Goal: Transaction & Acquisition: Purchase product/service

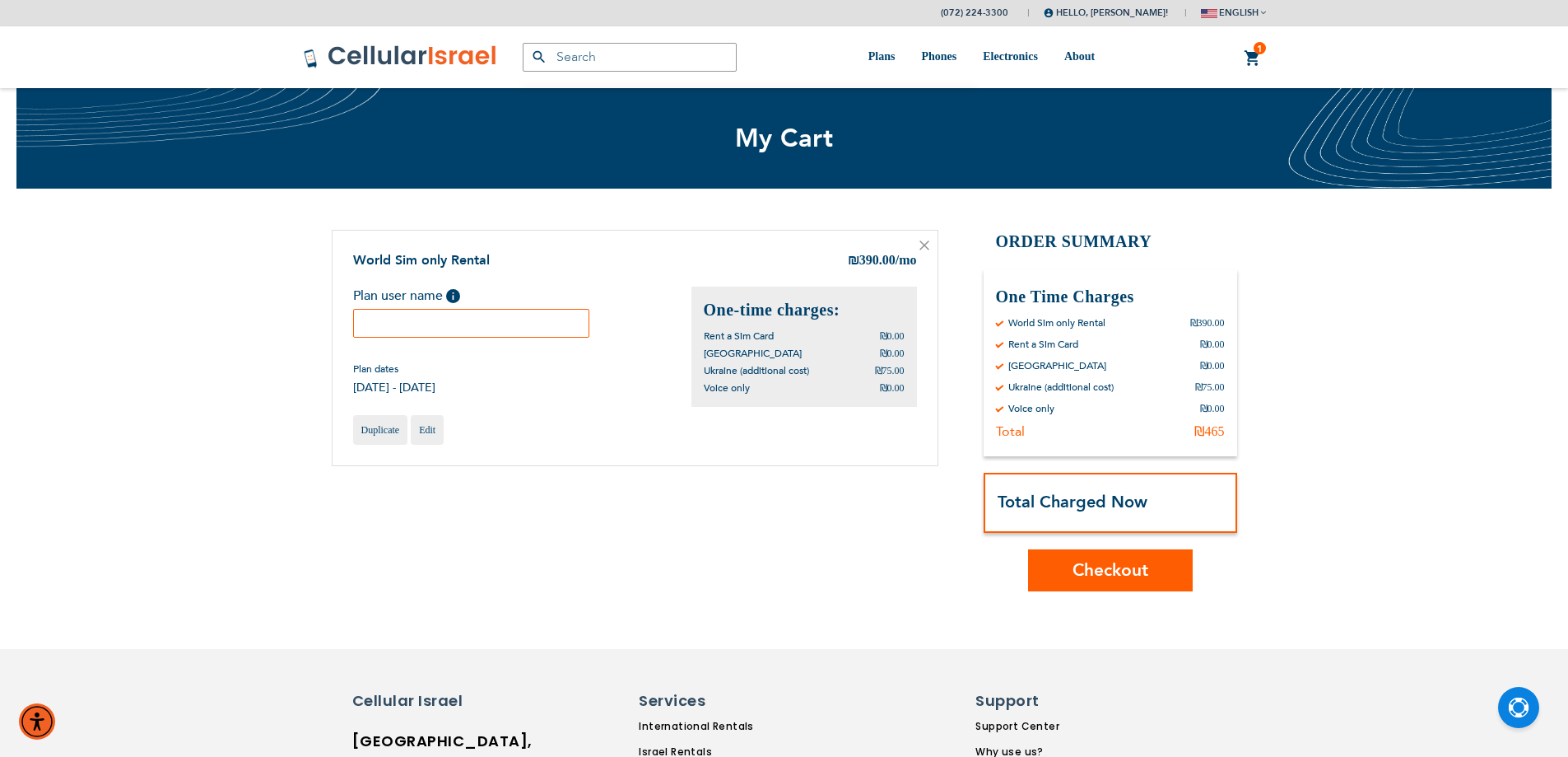
click at [433, 321] on input "text" at bounding box center [471, 323] width 237 height 29
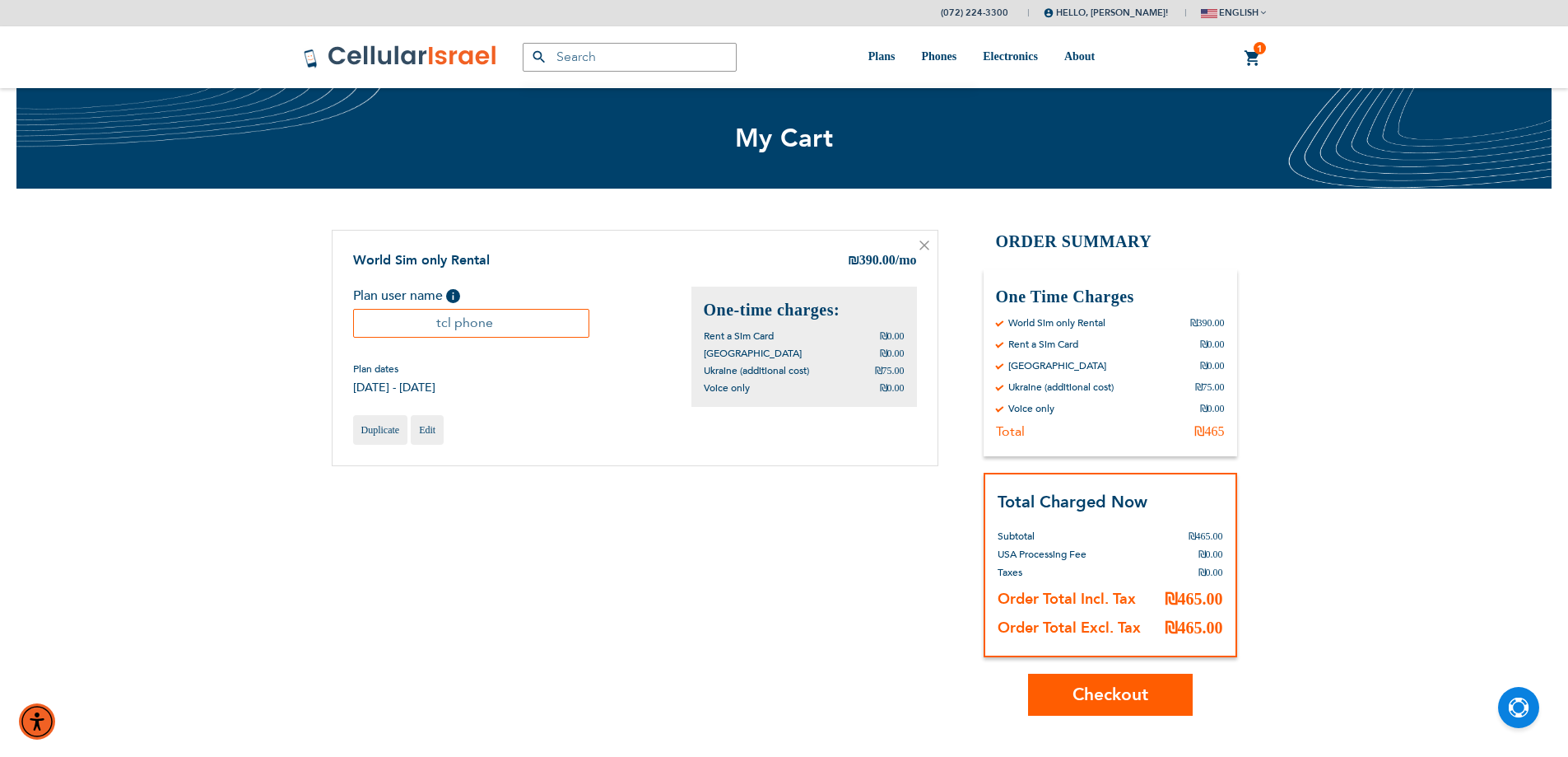
type input "tcl phone"
click at [1081, 687] on span "Checkout" at bounding box center [1110, 694] width 75 height 24
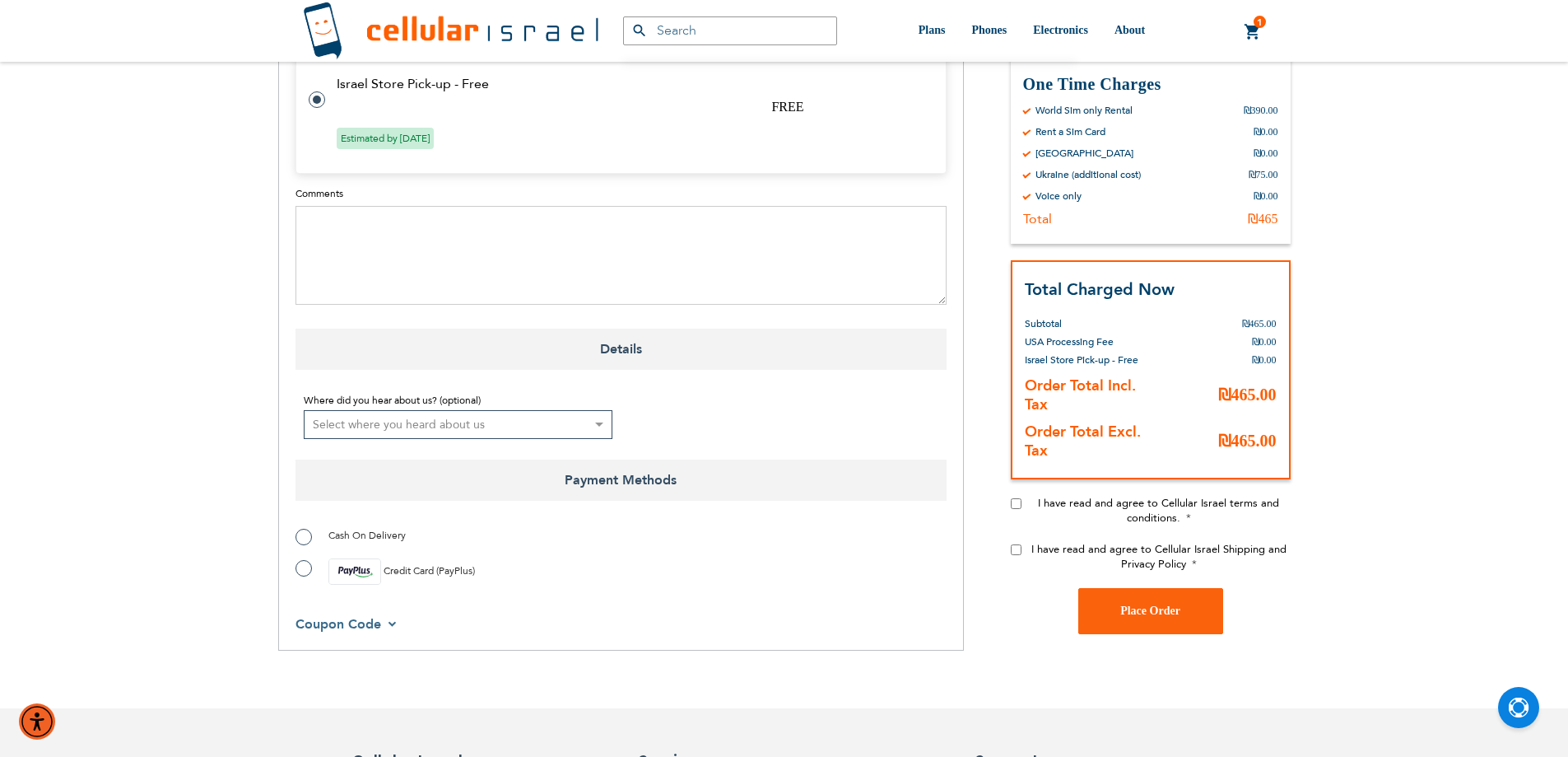
scroll to position [988, 0]
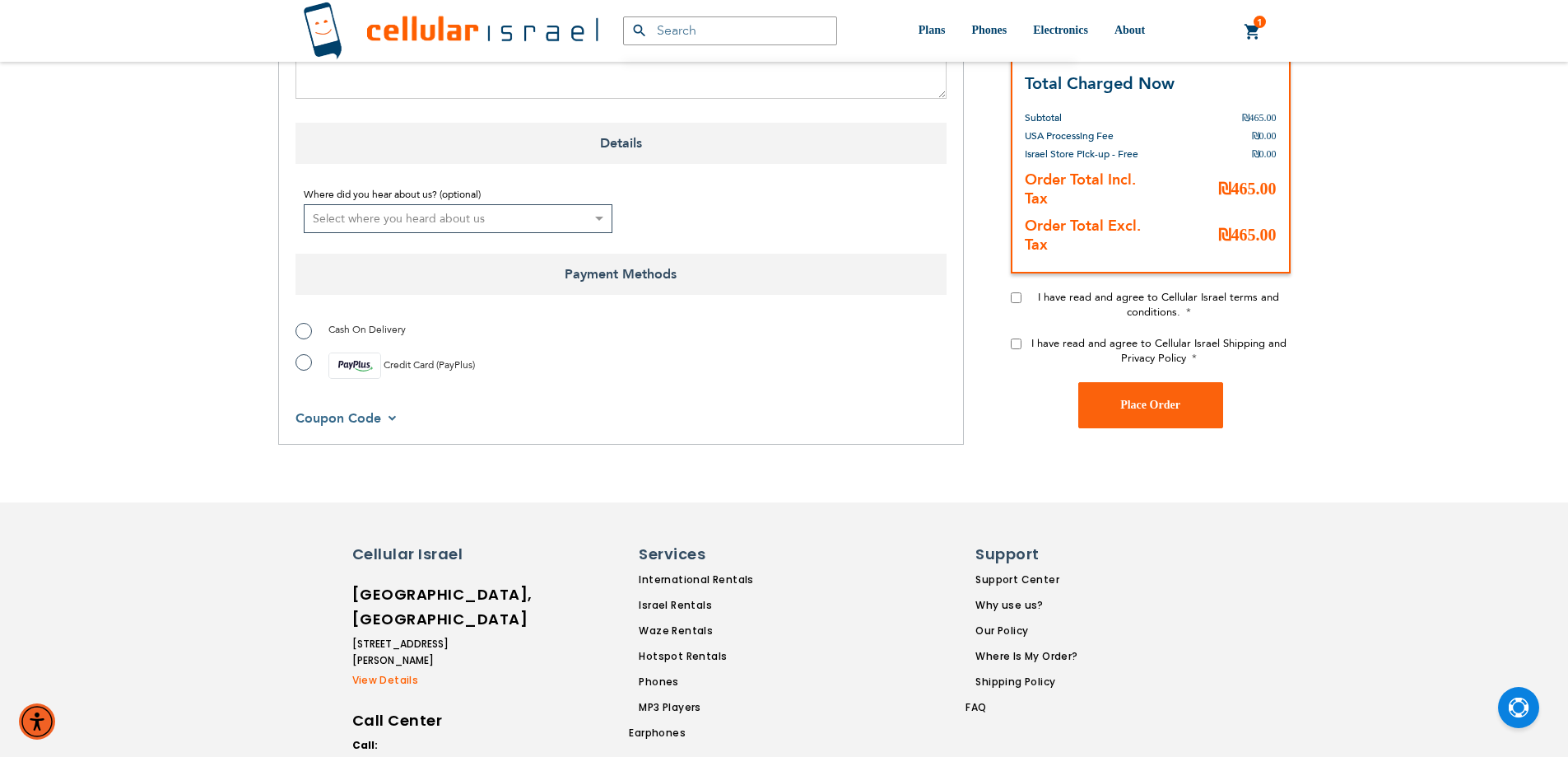
drag, startPoint x: 293, startPoint y: 364, endPoint x: 557, endPoint y: 374, distance: 264.2
click at [1016, 293] on input "I have read and agree to Cellular Israel terms and conditions." at bounding box center [1017, 298] width 11 height 11
checkbox input "true"
click at [1013, 341] on input "I have read and agree to Cellular Israel Shipping and Privacy Policy" at bounding box center [1017, 344] width 11 height 11
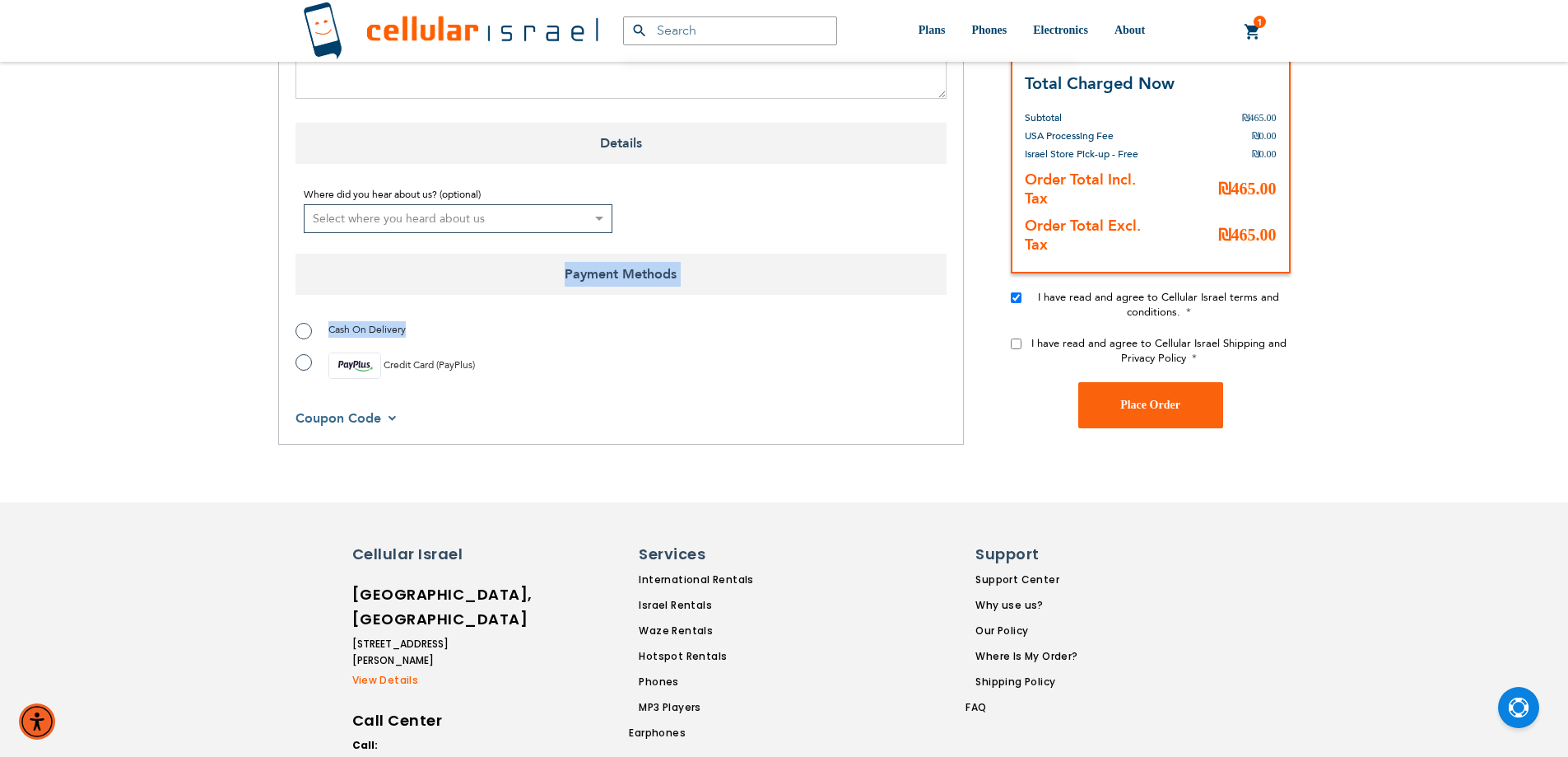
checkbox input "true"
click at [303, 361] on label "Credit Card (PayPlus)" at bounding box center [385, 366] width 179 height 27
radio input "true"
click at [1137, 402] on span "Place Order" at bounding box center [1151, 405] width 60 height 12
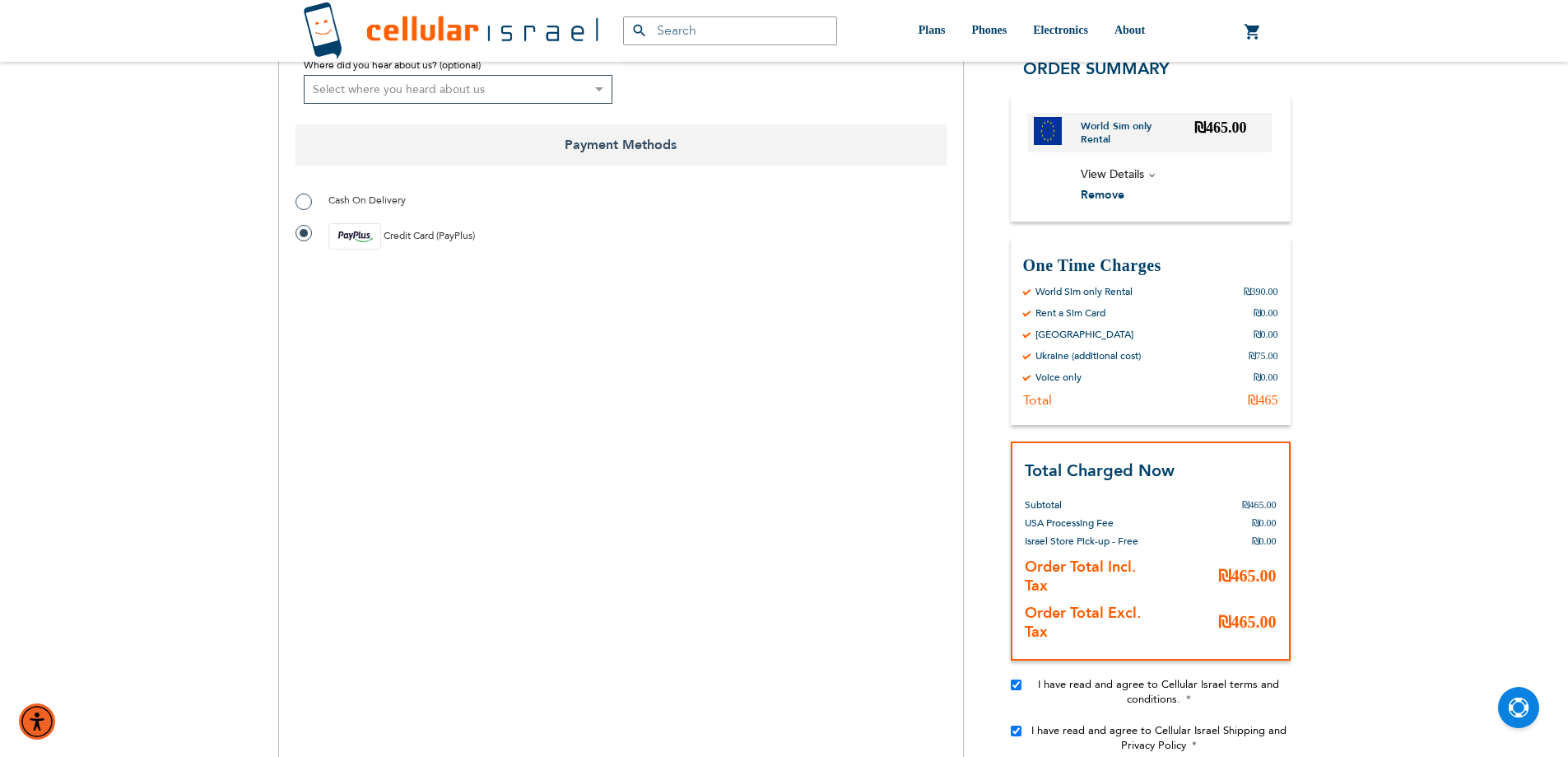
scroll to position [1235, 0]
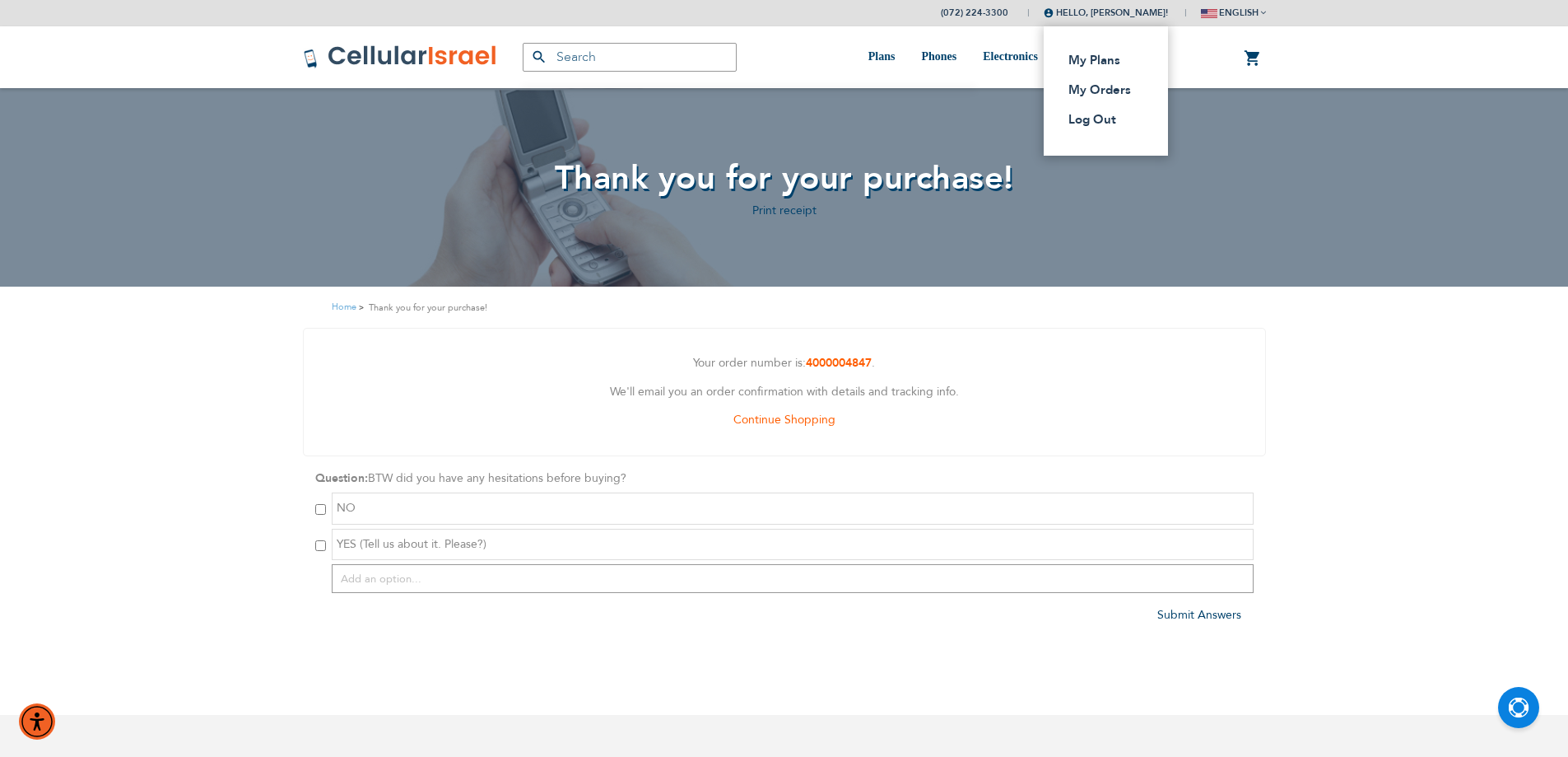
click at [1125, 19] on div "Hello, Meir Weisz! My Plans My Orders Log Out" at bounding box center [1106, 13] width 124 height 18
click at [1112, 119] on link "Log Out" at bounding box center [1101, 119] width 65 height 17
